Goal: Information Seeking & Learning: Learn about a topic

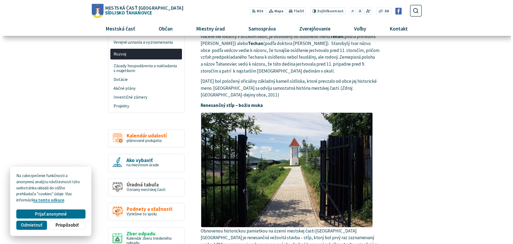
scroll to position [27, 0]
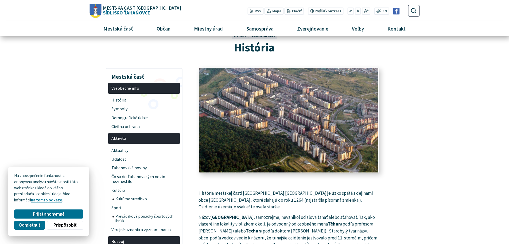
click at [299, 95] on img at bounding box center [288, 120] width 197 height 115
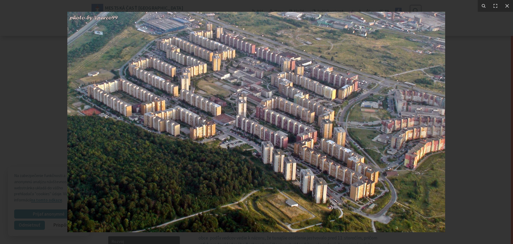
click at [312, 126] on img at bounding box center [256, 122] width 378 height 220
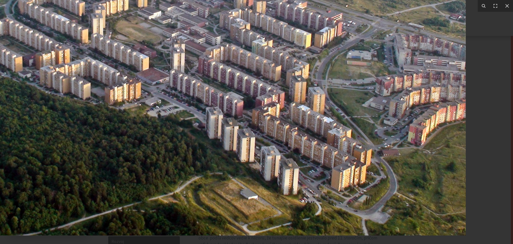
drag, startPoint x: 359, startPoint y: 199, endPoint x: 182, endPoint y: 146, distance: 184.9
click at [183, 151] on img at bounding box center [198, 79] width 535 height 311
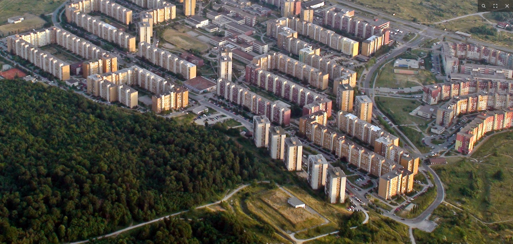
click at [404, 82] on img at bounding box center [246, 87] width 535 height 311
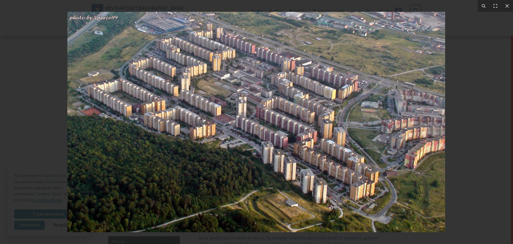
click at [404, 82] on img at bounding box center [256, 122] width 378 height 220
click at [378, 111] on img at bounding box center [256, 122] width 378 height 220
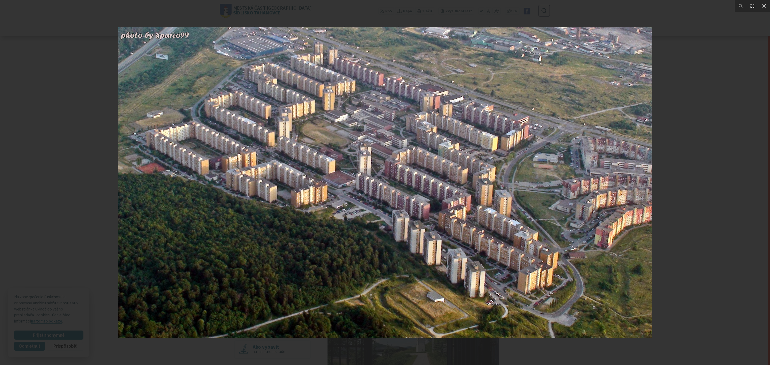
click at [509, 183] on img at bounding box center [385, 182] width 535 height 311
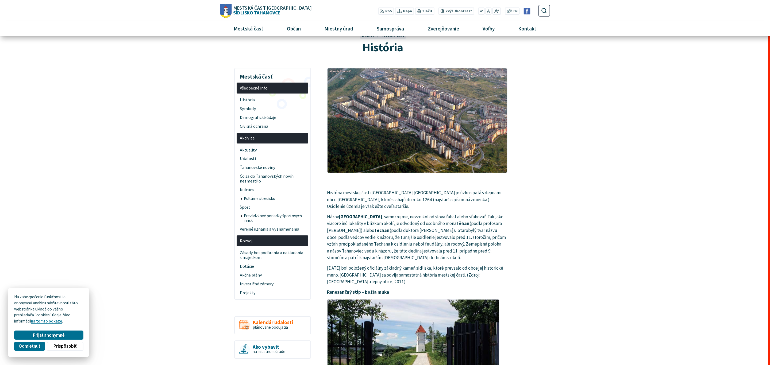
click at [509, 183] on img at bounding box center [385, 182] width 535 height 311
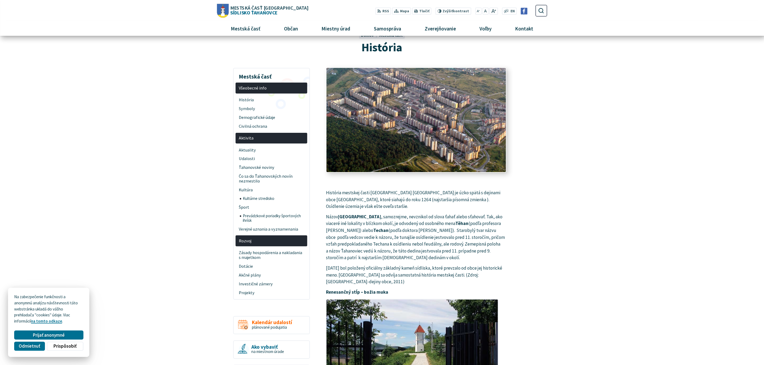
click at [400, 114] on img at bounding box center [416, 120] width 197 height 115
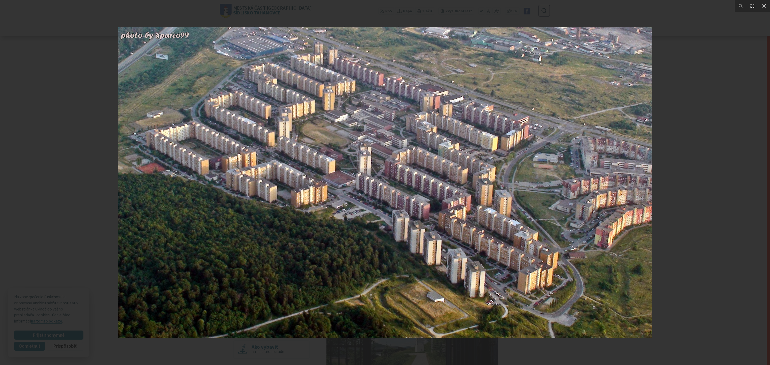
click at [509, 176] on img at bounding box center [385, 182] width 535 height 311
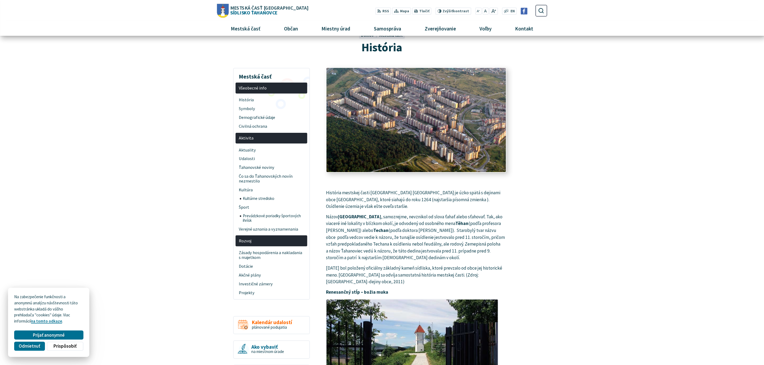
click at [351, 104] on img at bounding box center [416, 120] width 197 height 115
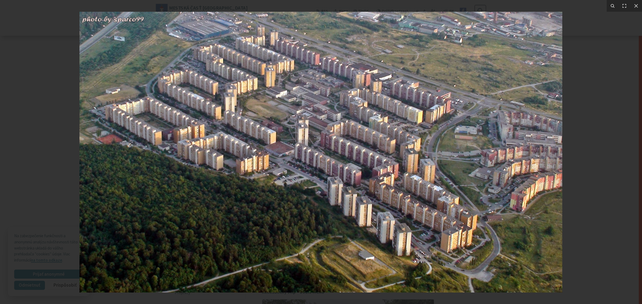
drag, startPoint x: 563, startPoint y: 222, endPoint x: 469, endPoint y: 185, distance: 100.9
click at [469, 185] on img at bounding box center [320, 152] width 483 height 281
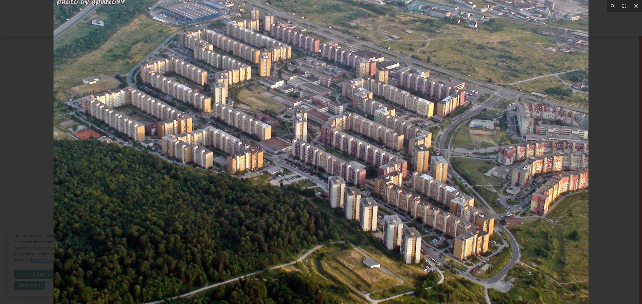
click at [509, 84] on div at bounding box center [321, 152] width 642 height 304
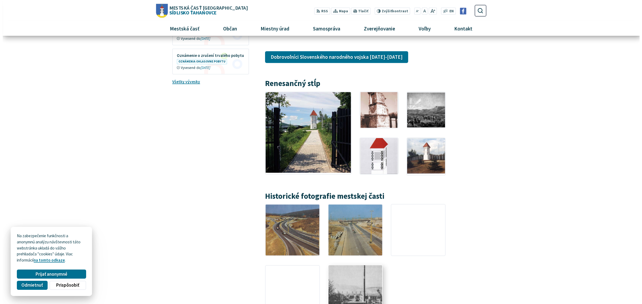
scroll to position [802, 0]
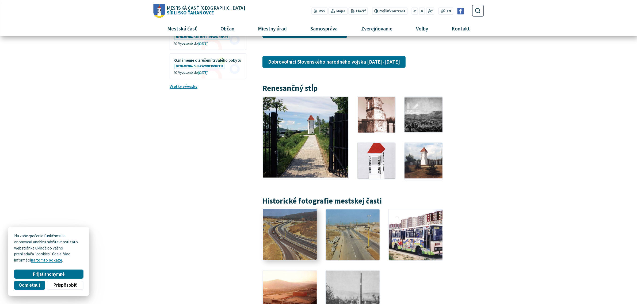
drag, startPoint x: 290, startPoint y: 224, endPoint x: 277, endPoint y: 232, distance: 15.9
click at [277, 232] on img at bounding box center [289, 235] width 59 height 56
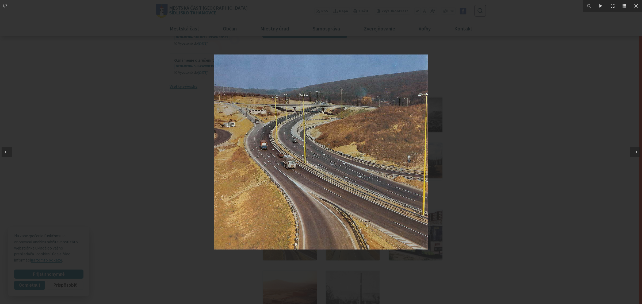
click at [340, 166] on img at bounding box center [321, 152] width 214 height 195
click at [509, 153] on icon at bounding box center [635, 152] width 6 height 6
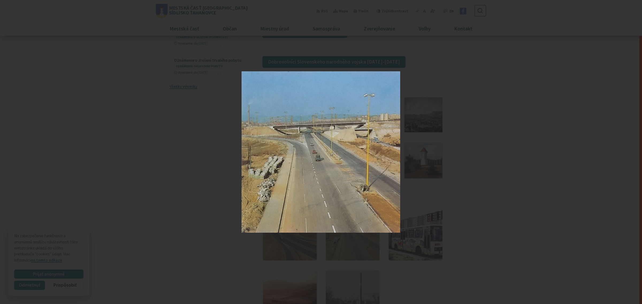
click at [509, 153] on div "2 / 5" at bounding box center [321, 152] width 642 height 304
click at [509, 153] on icon at bounding box center [635, 152] width 6 height 6
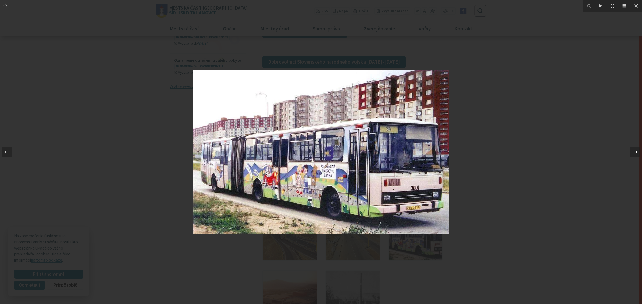
click at [509, 153] on div "3 / 5" at bounding box center [321, 152] width 642 height 304
click at [509, 154] on icon at bounding box center [635, 152] width 6 height 6
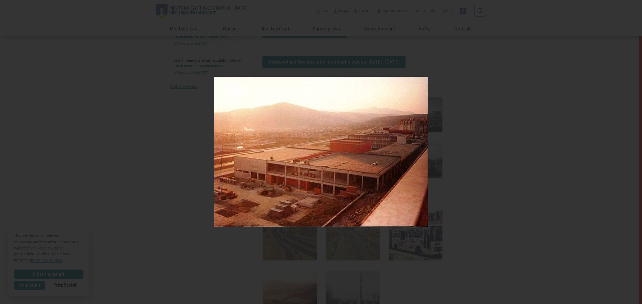
click at [509, 154] on div "4 / 5" at bounding box center [321, 152] width 642 height 304
click at [509, 154] on icon at bounding box center [635, 152] width 6 height 6
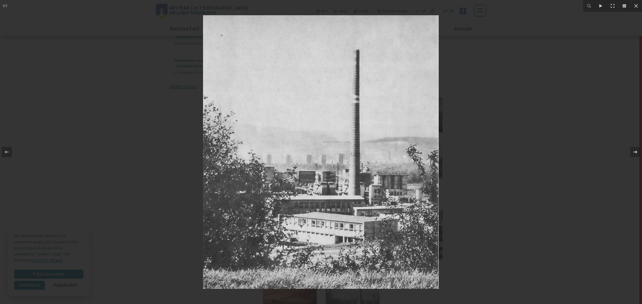
click at [509, 154] on icon at bounding box center [635, 152] width 6 height 6
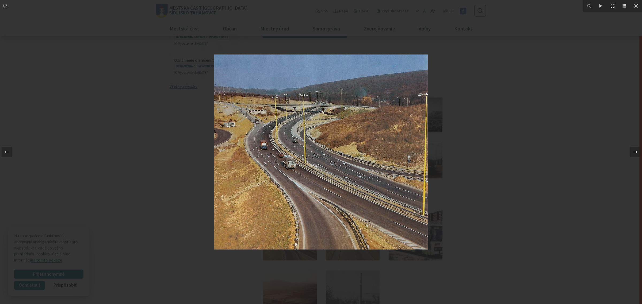
click at [509, 154] on icon at bounding box center [635, 152] width 6 height 6
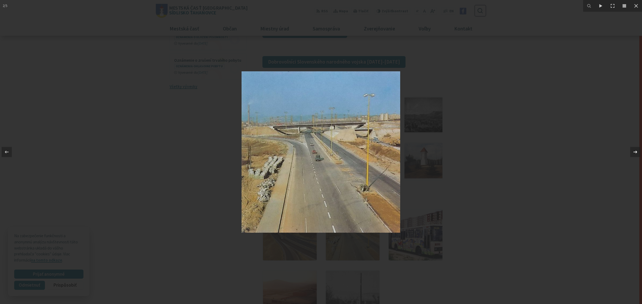
click at [509, 154] on icon at bounding box center [635, 152] width 6 height 6
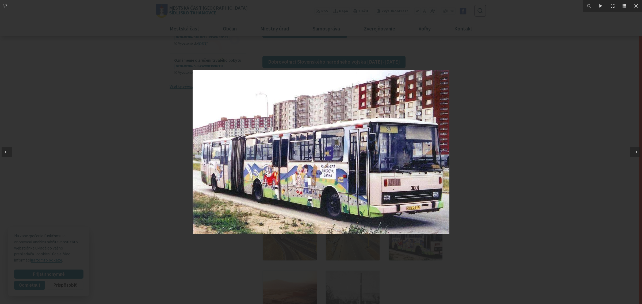
click at [509, 99] on div at bounding box center [321, 152] width 642 height 304
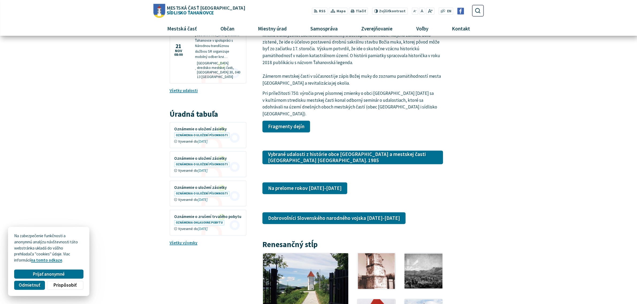
scroll to position [643, 0]
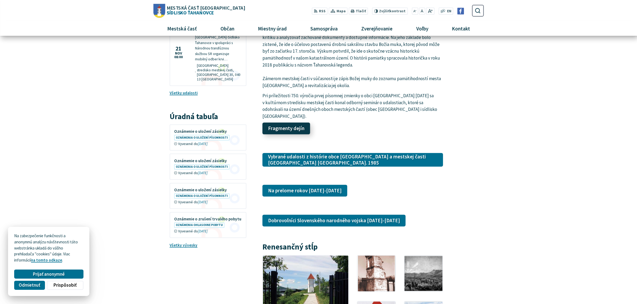
click at [296, 123] on link "Fragmenty dejín" at bounding box center [286, 129] width 48 height 12
